Goal: Information Seeking & Learning: Learn about a topic

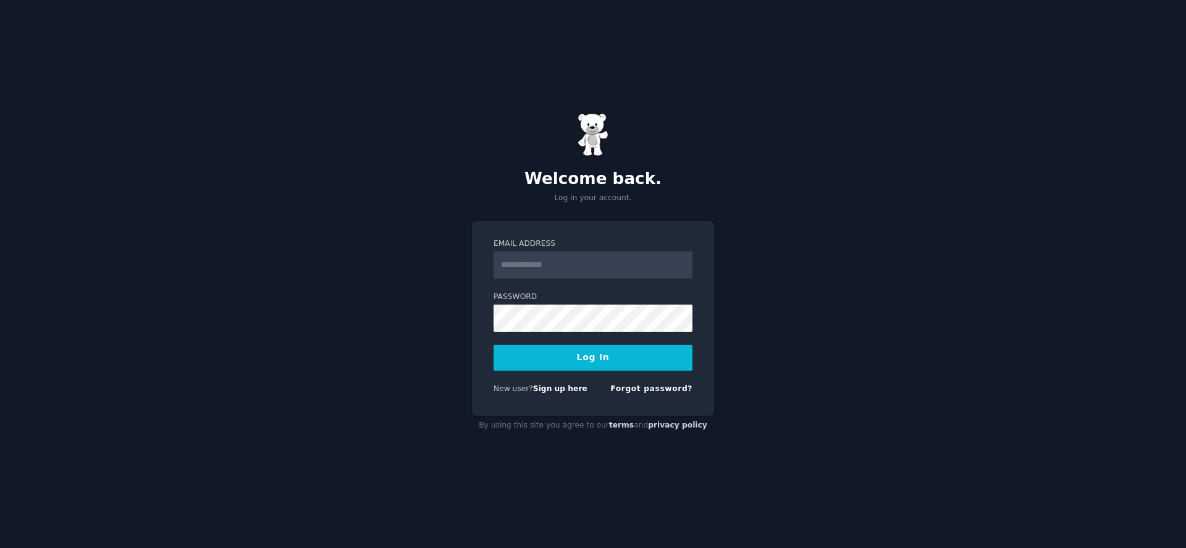
click at [592, 265] on input "Email Address" at bounding box center [593, 264] width 199 height 27
click at [478, 303] on div "Email Address Password Log In New user? Sign up here Forgot password?" at bounding box center [593, 318] width 242 height 195
click at [570, 270] on input "Email Address" at bounding box center [593, 264] width 199 height 27
type input "**********"
click at [607, 361] on button "Log In" at bounding box center [593, 358] width 199 height 26
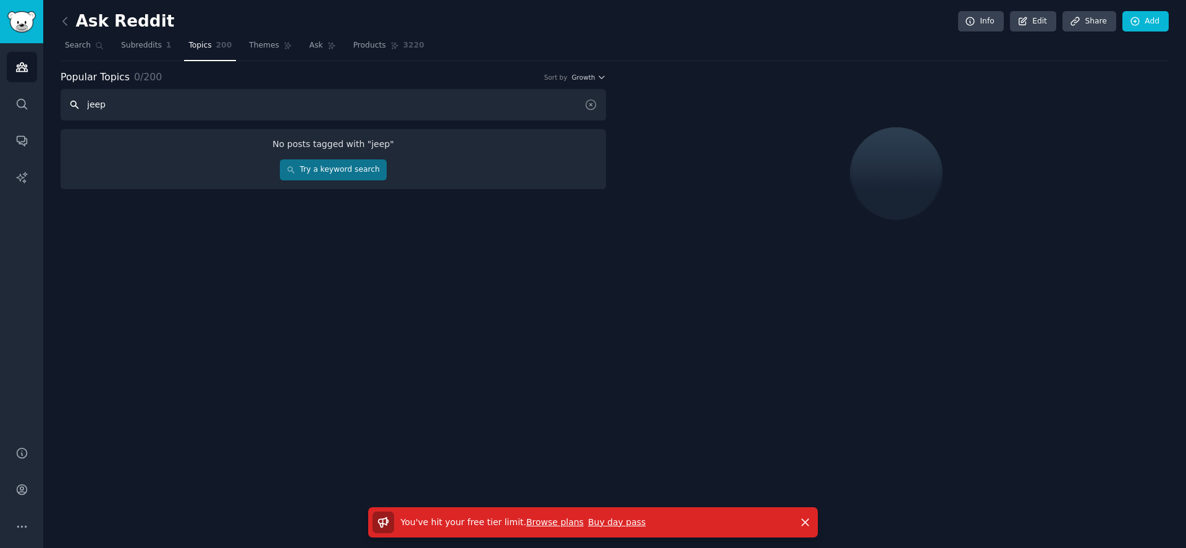
type input "jeep"
click at [65, 21] on icon at bounding box center [65, 21] width 13 height 13
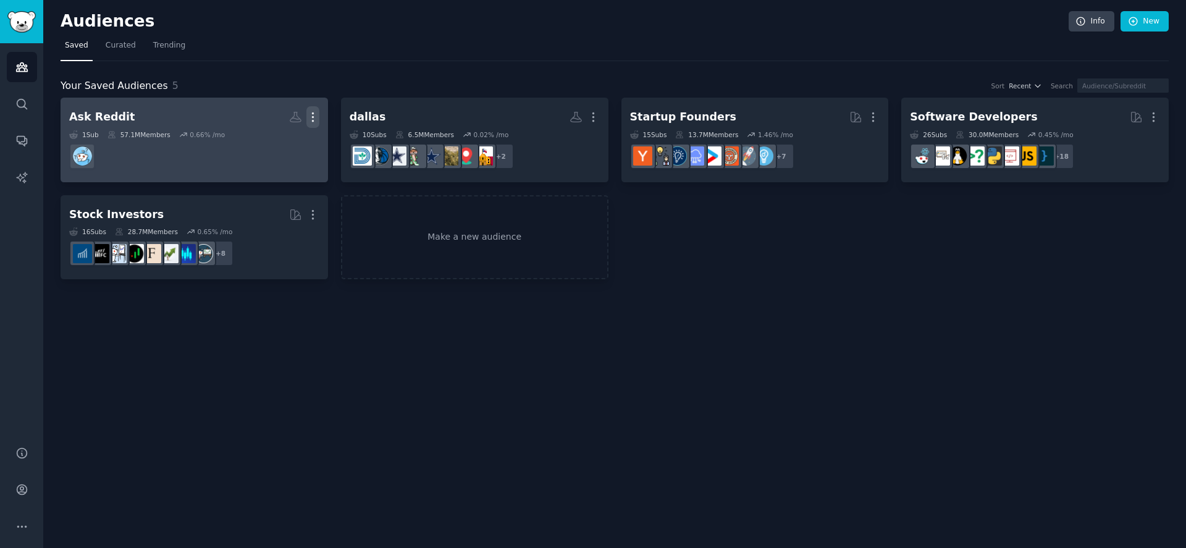
click at [315, 117] on icon "button" at bounding box center [312, 117] width 13 height 13
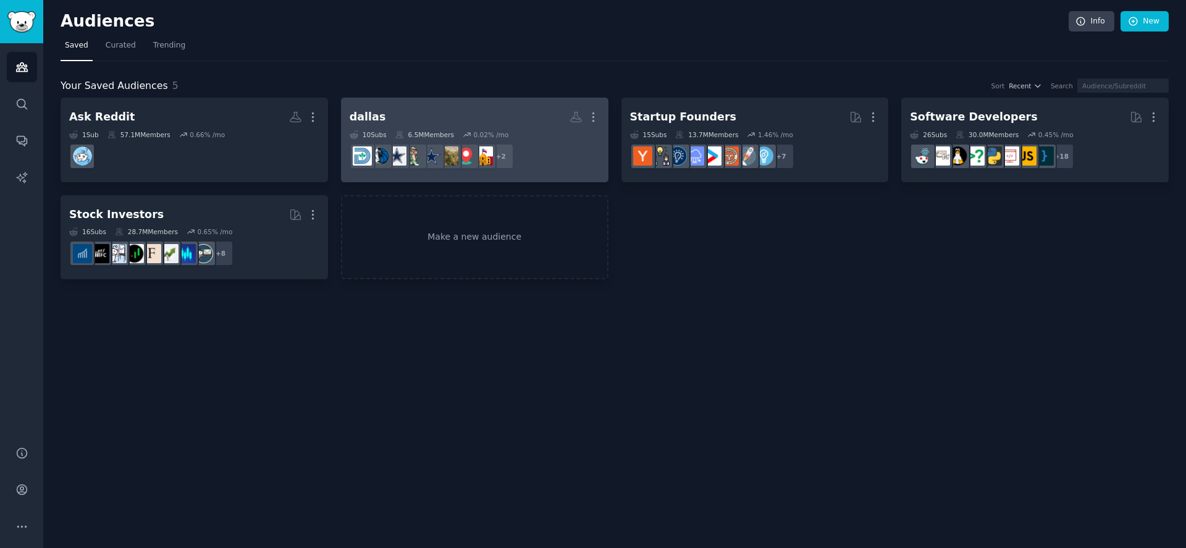
click at [356, 101] on link "dallas More 10 Sub s 6.5M Members 0.02 % /mo + 2" at bounding box center [475, 140] width 268 height 85
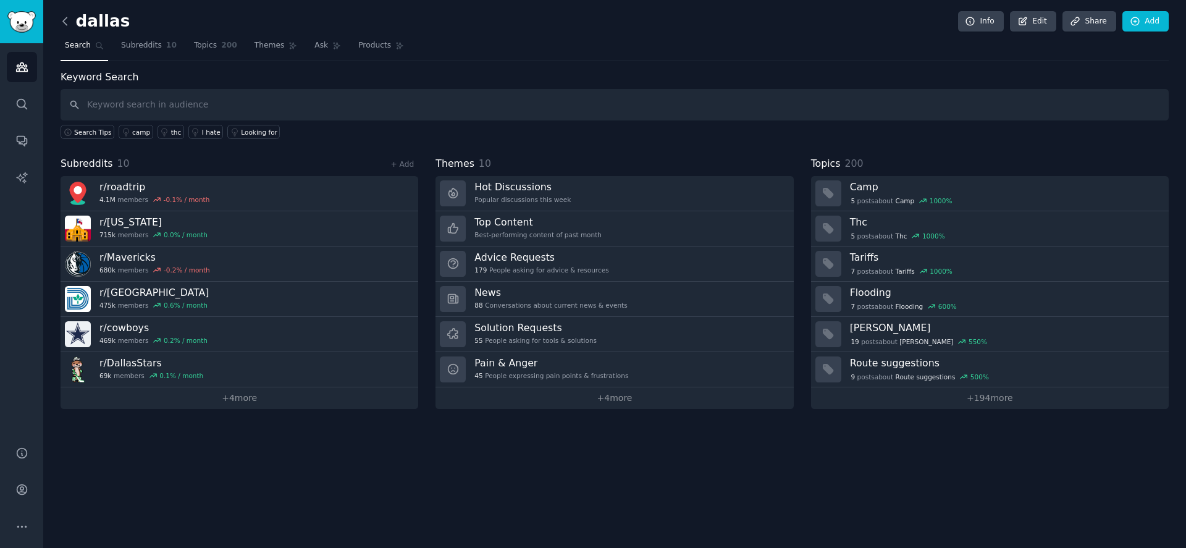
click at [70, 23] on icon at bounding box center [65, 21] width 13 height 13
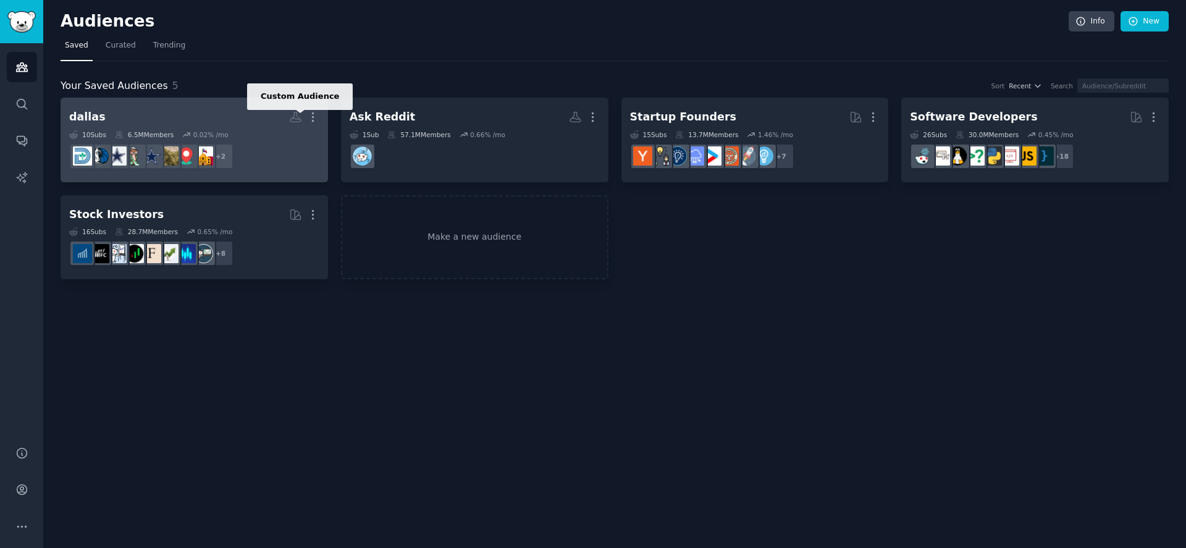
click at [300, 119] on icon at bounding box center [295, 117] width 11 height 10
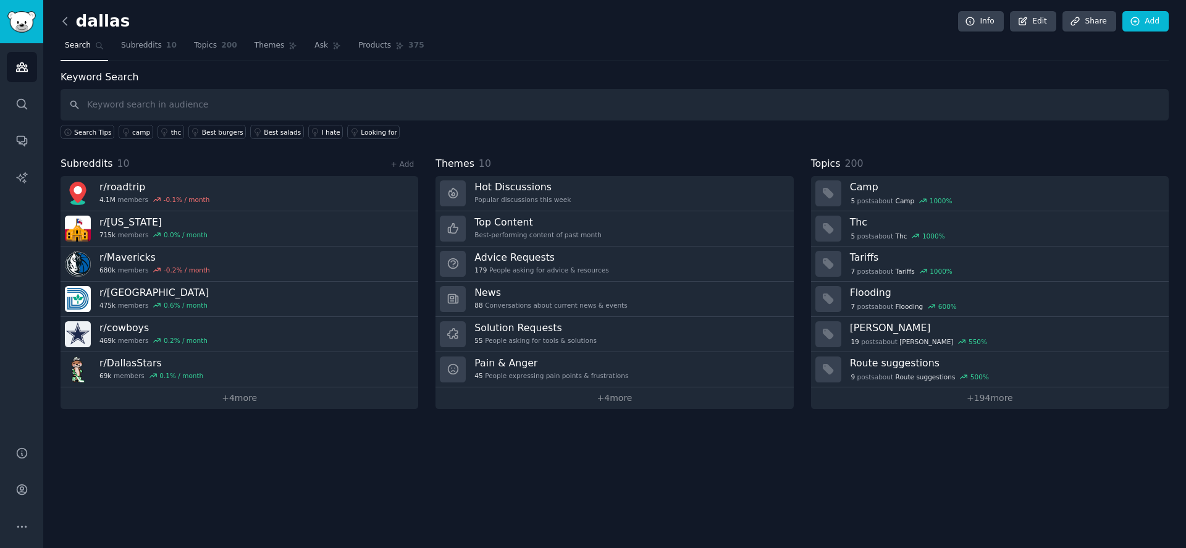
click at [68, 21] on icon at bounding box center [65, 21] width 13 height 13
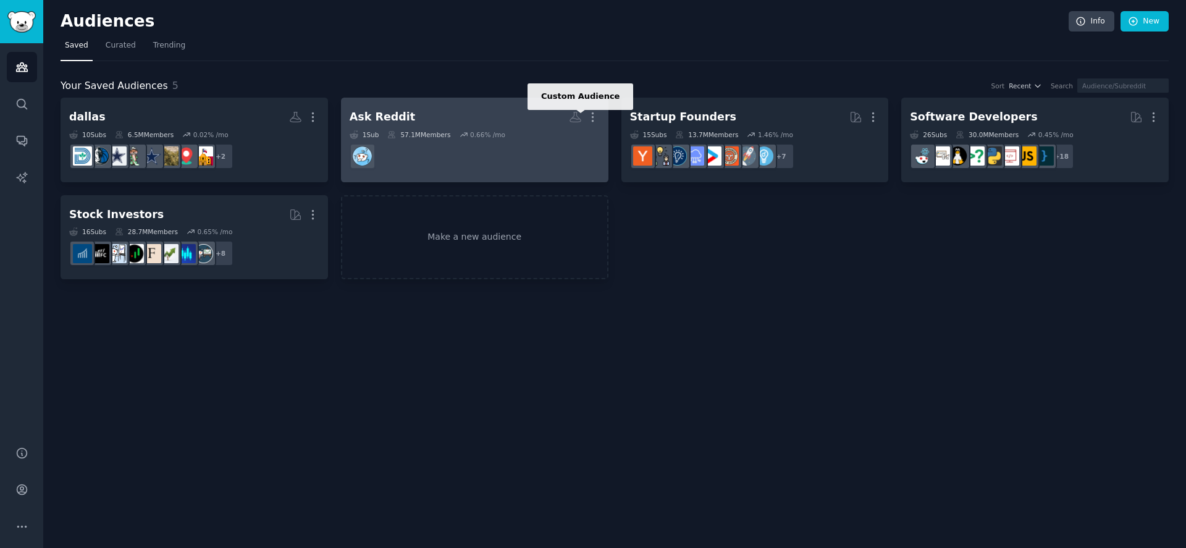
click at [578, 116] on icon at bounding box center [575, 117] width 13 height 13
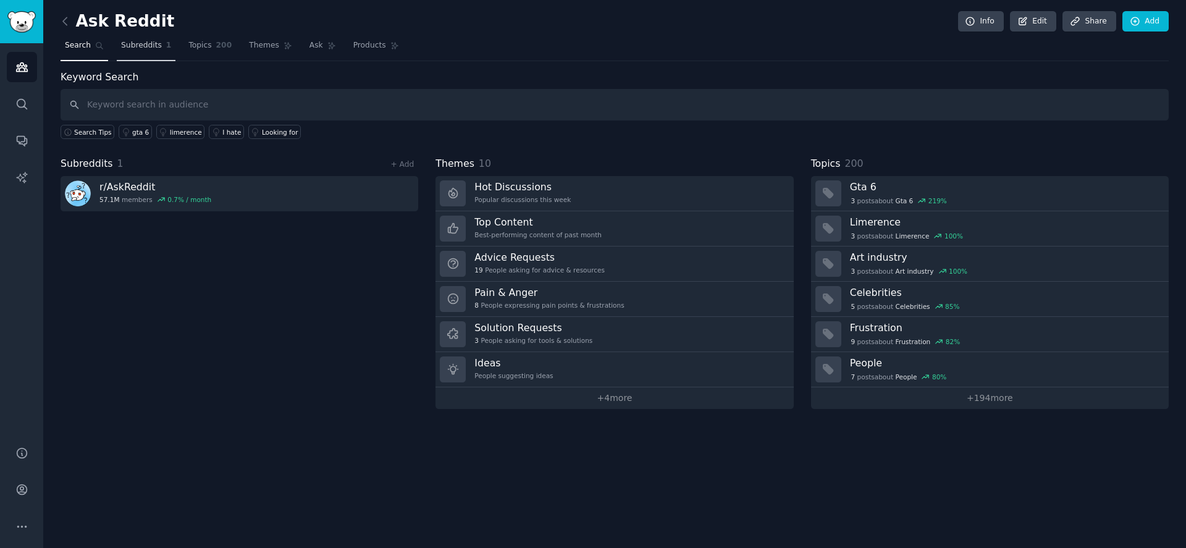
click at [131, 49] on span "Subreddits" at bounding box center [141, 45] width 41 height 11
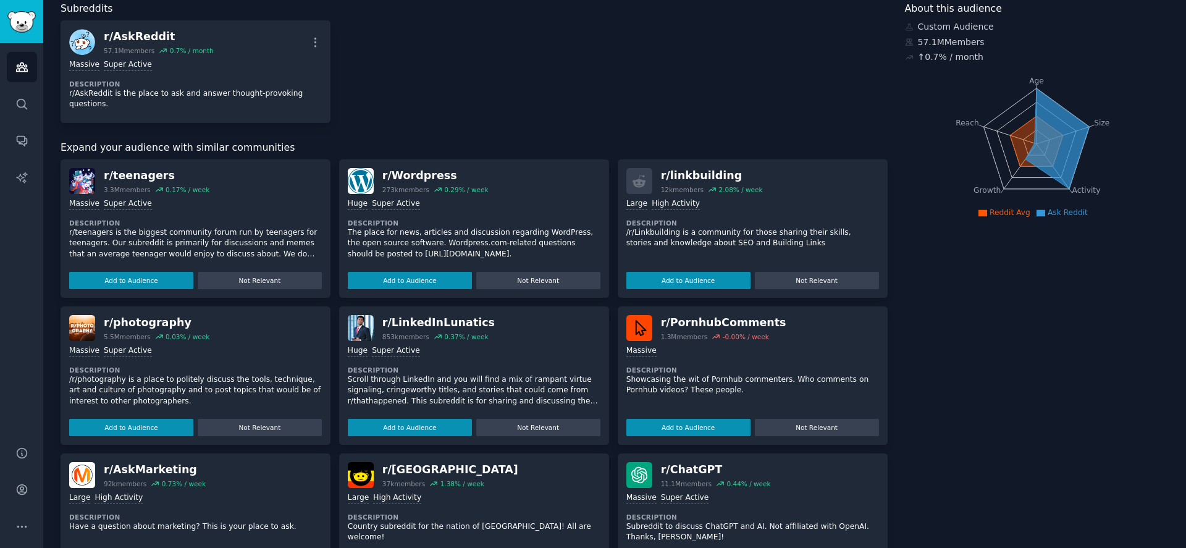
scroll to position [67, 0]
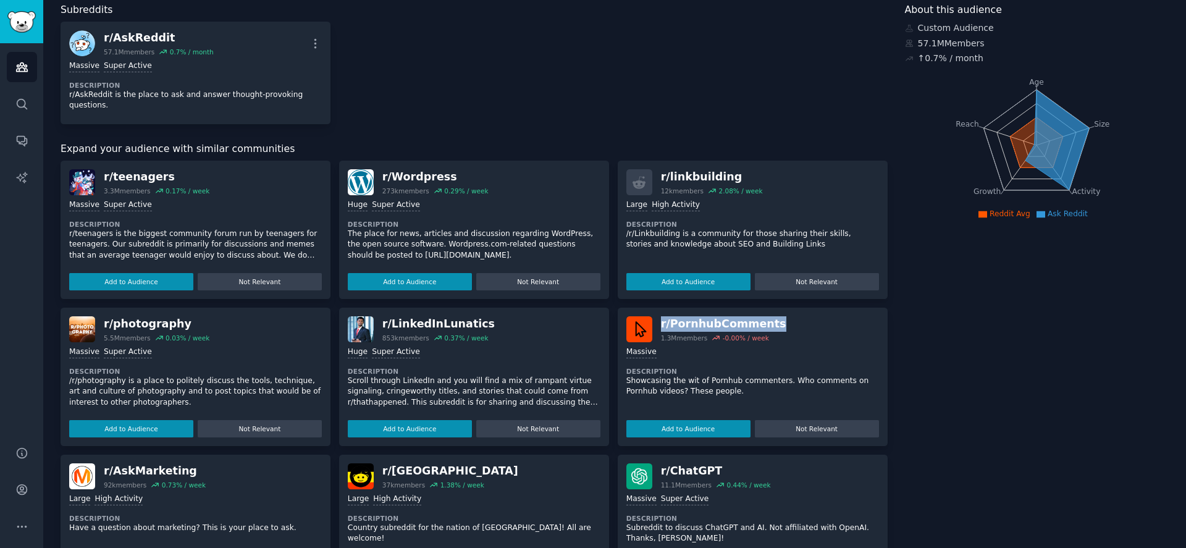
drag, startPoint x: 764, startPoint y: 322, endPoint x: 661, endPoint y: 322, distance: 103.2
click at [661, 322] on div "r/ PornhubComments" at bounding box center [723, 323] width 125 height 15
